Goal: Information Seeking & Learning: Learn about a topic

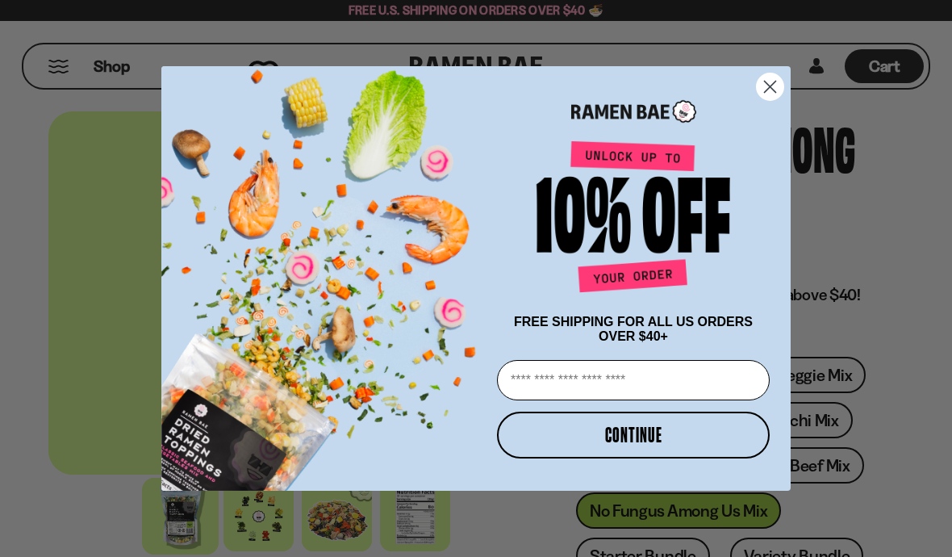
scroll to position [56, 0]
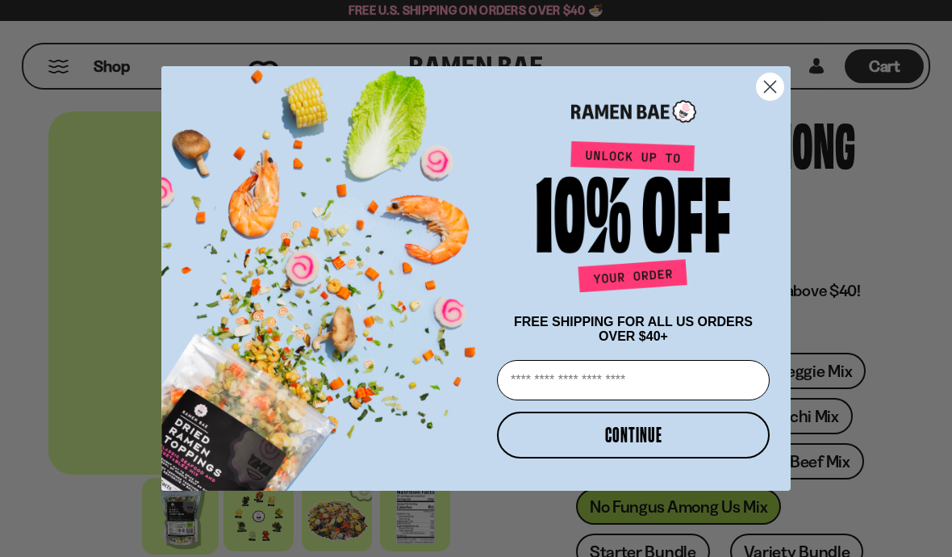
click at [769, 83] on icon "Close dialog" at bounding box center [770, 86] width 11 height 11
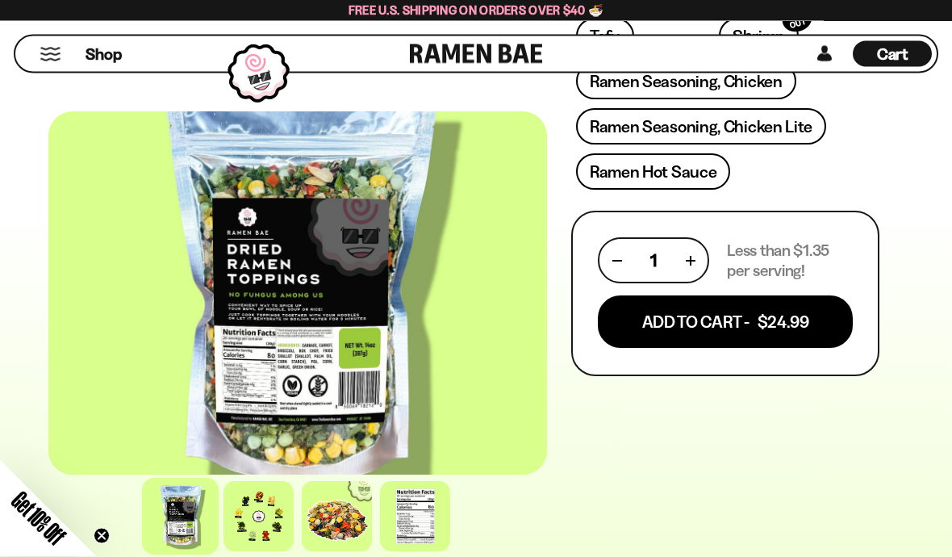
scroll to position [849, 0]
click at [428, 551] on div at bounding box center [415, 516] width 70 height 70
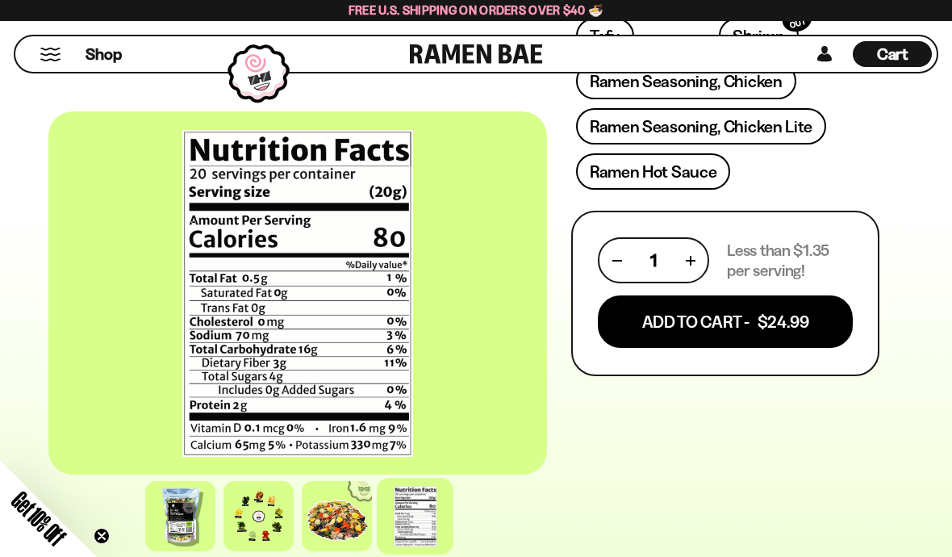
click at [347, 551] on div at bounding box center [337, 516] width 70 height 70
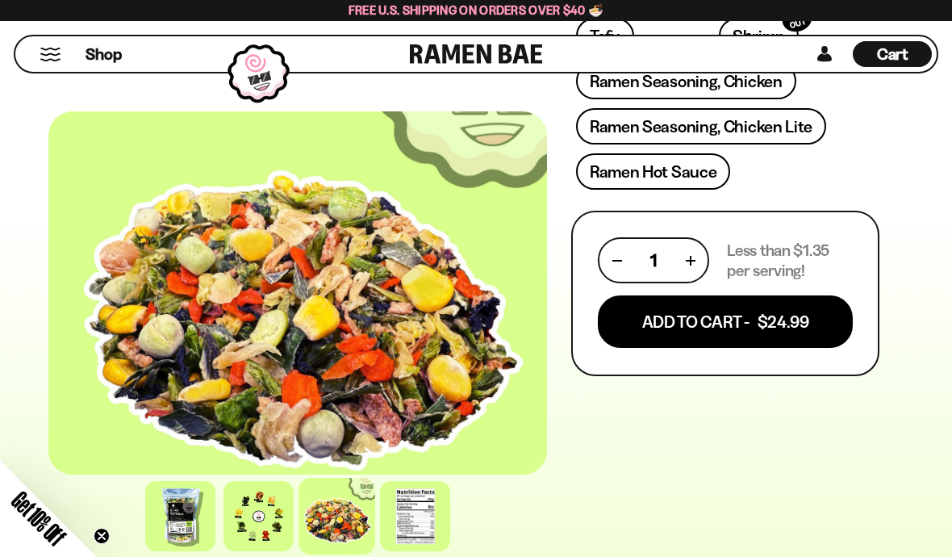
click at [265, 551] on div at bounding box center [259, 516] width 70 height 70
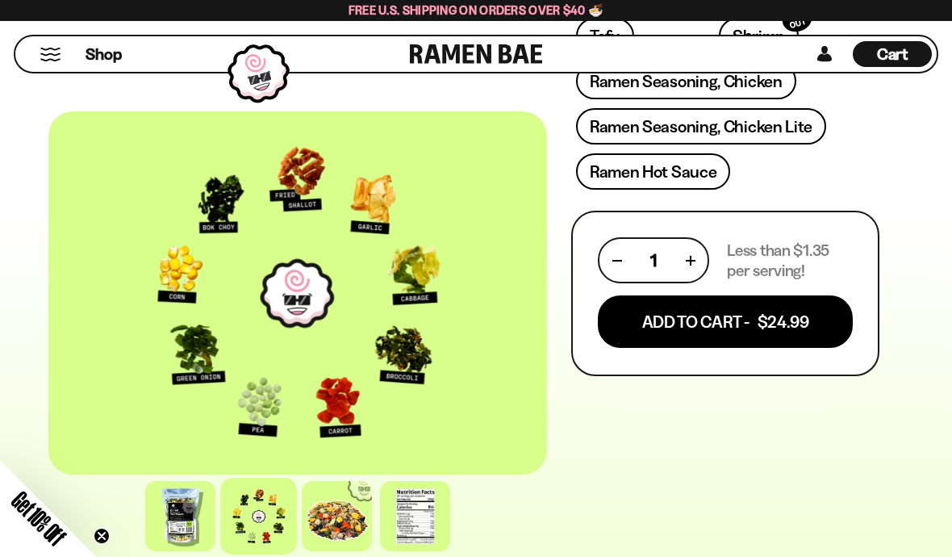
click at [195, 551] on div at bounding box center [180, 516] width 70 height 70
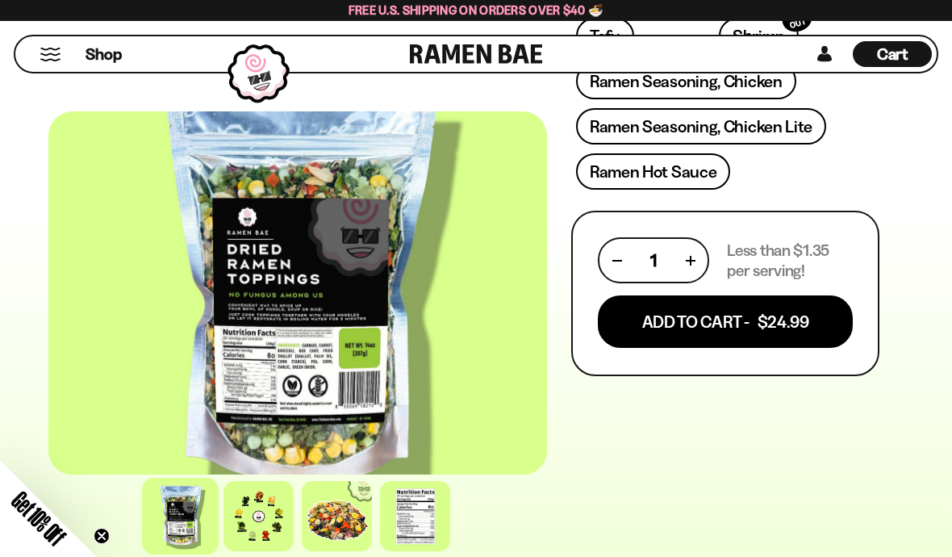
click at [265, 551] on div at bounding box center [259, 516] width 70 height 70
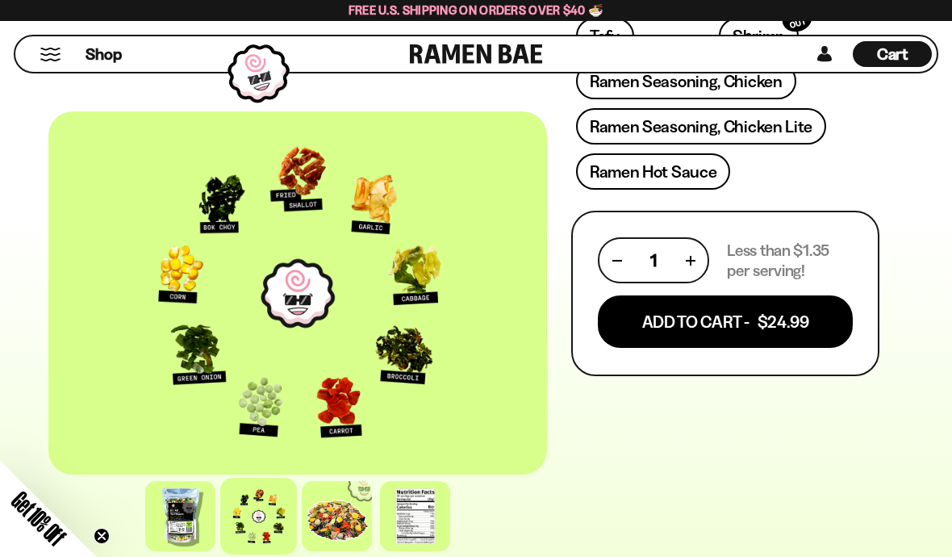
click at [156, 551] on div at bounding box center [180, 516] width 70 height 70
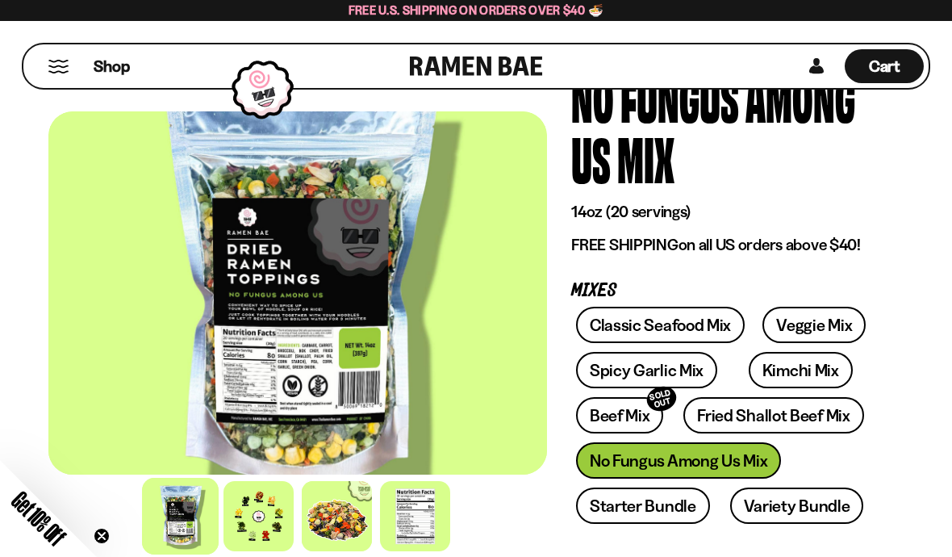
scroll to position [107, 0]
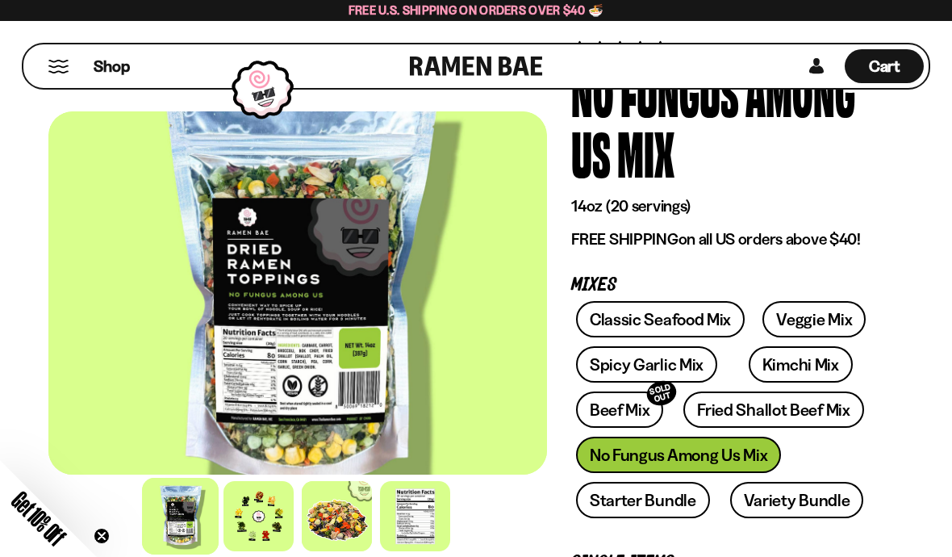
click at [630, 410] on link "Beef Mix SOLD OUT" at bounding box center [620, 409] width 88 height 36
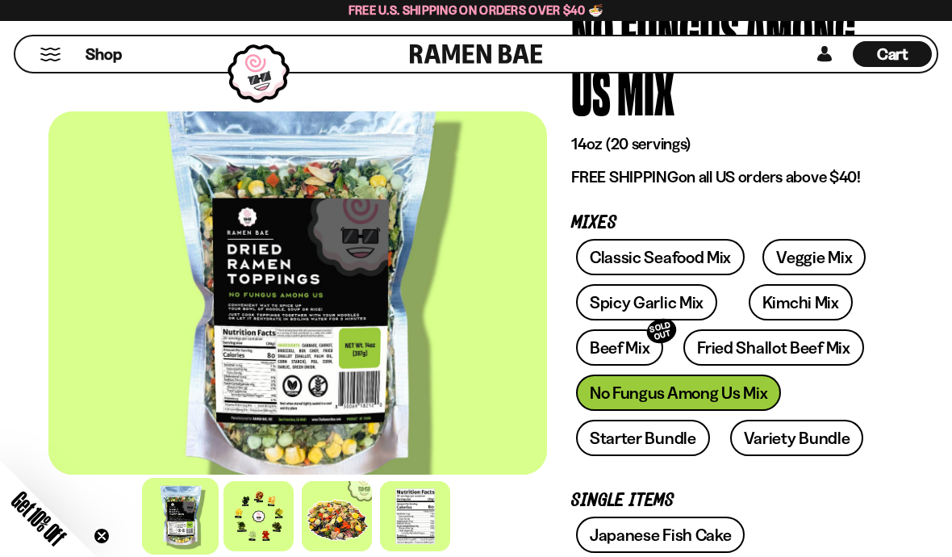
scroll to position [165, 0]
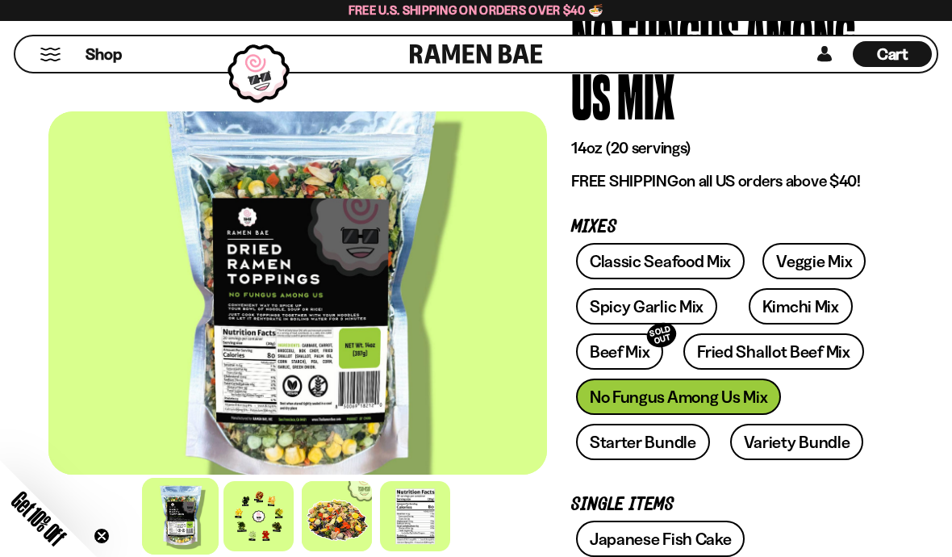
click at [830, 262] on link "Veggie Mix" at bounding box center [814, 261] width 103 height 36
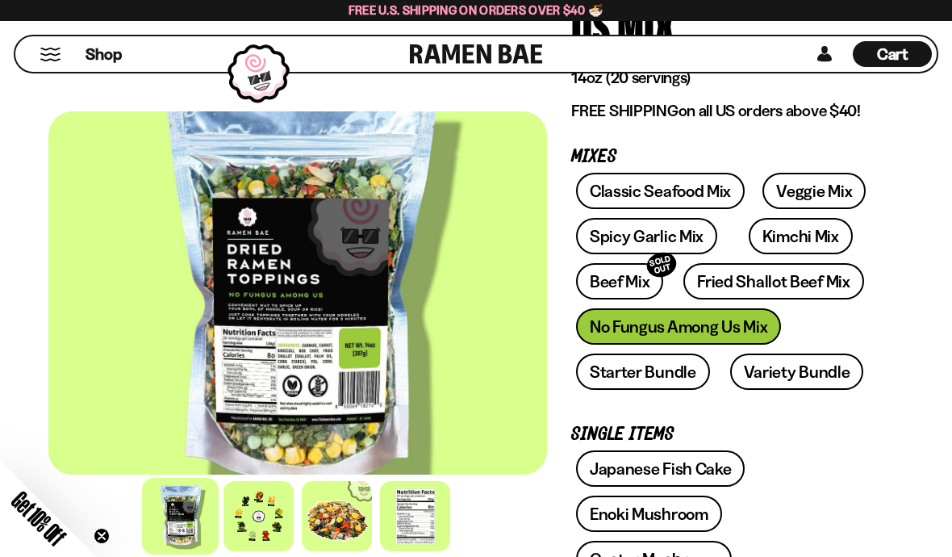
click at [756, 322] on div "Classic Seafood Mix Veggie Mix Spicy Garlic Mix Kimchi Mix Beef Mix SOLD OUT" at bounding box center [725, 286] width 308 height 226
click at [716, 329] on div "Classic Seafood Mix Veggie Mix Spicy Garlic Mix Kimchi Mix Beef Mix SOLD OUT" at bounding box center [725, 286] width 308 height 226
click at [731, 324] on div "Classic Seafood Mix Veggie Mix Spicy Garlic Mix Kimchi Mix Beef Mix SOLD OUT" at bounding box center [725, 286] width 308 height 226
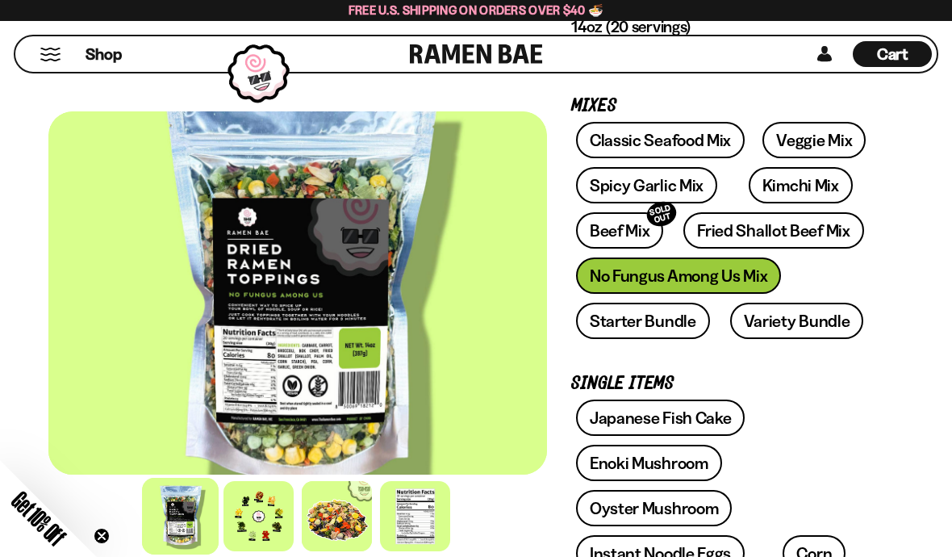
scroll to position [331, 0]
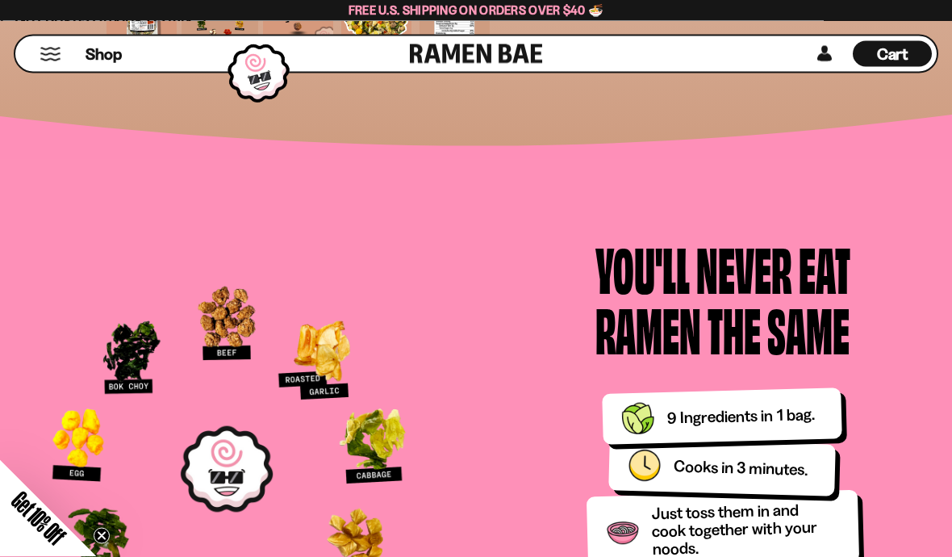
scroll to position [1919, 0]
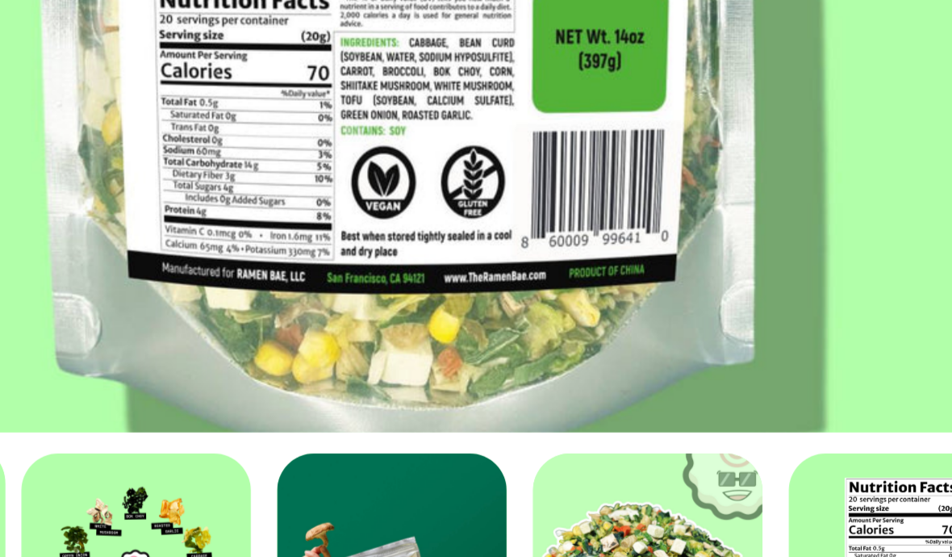
scroll to position [135, 0]
